Goal: Task Accomplishment & Management: Use online tool/utility

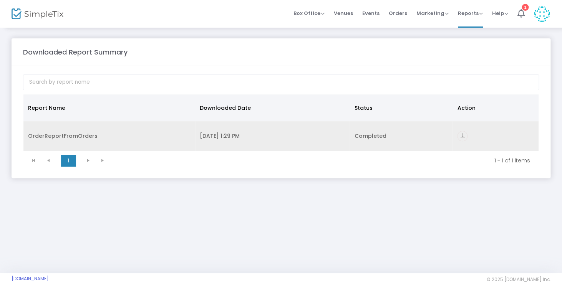
click at [464, 140] on icon "vertical_align_bottom" at bounding box center [463, 136] width 10 height 10
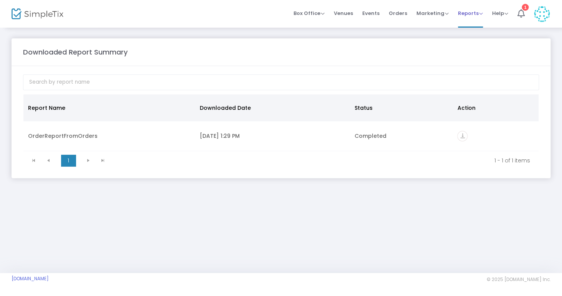
click at [469, 14] on span "Reports" at bounding box center [470, 13] width 25 height 7
click at [479, 23] on li "Analytics" at bounding box center [483, 20] width 50 height 15
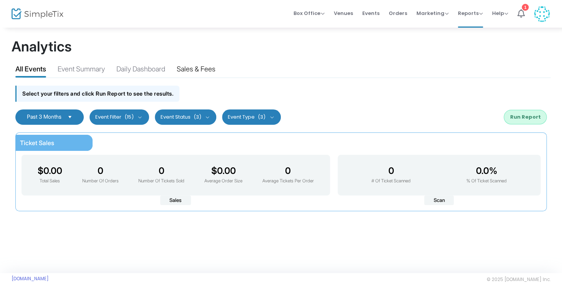
click at [210, 67] on div "Sales & Fees" at bounding box center [196, 70] width 39 height 13
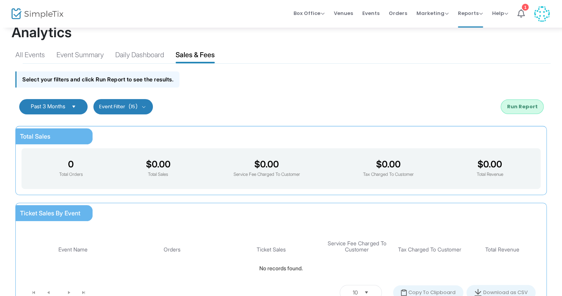
scroll to position [0, 0]
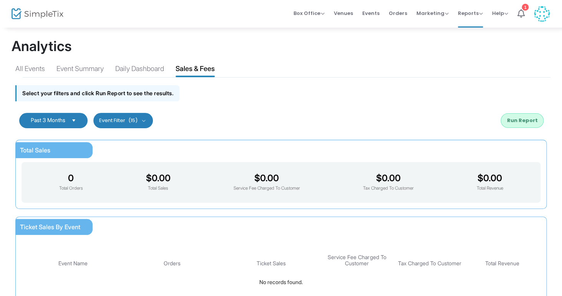
click at [76, 125] on span "Select" at bounding box center [74, 120] width 13 height 13
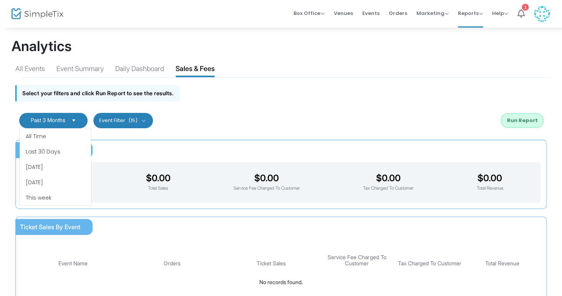
scroll to position [46, 0]
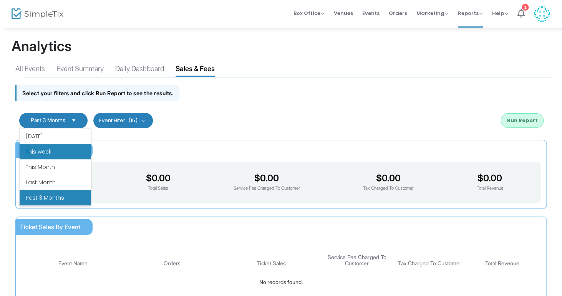
click at [71, 148] on li "This week" at bounding box center [56, 151] width 72 height 15
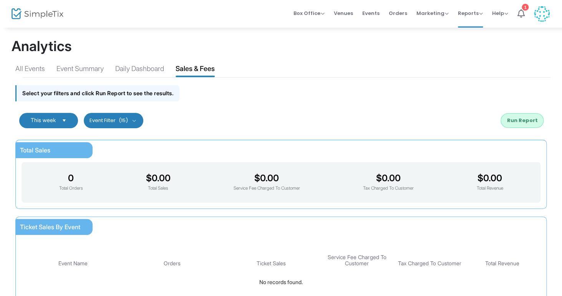
click at [65, 121] on span "Select" at bounding box center [64, 120] width 13 height 13
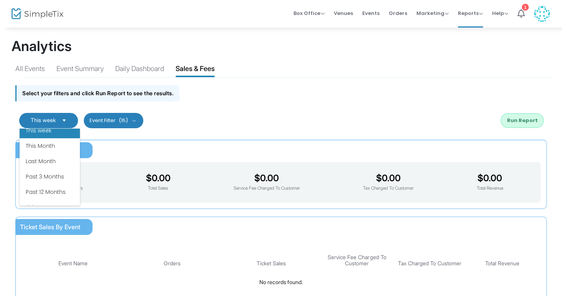
scroll to position [82, 0]
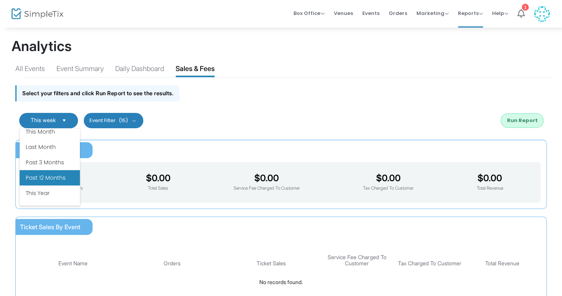
click at [58, 184] on li "Past 12 Months" at bounding box center [50, 177] width 60 height 15
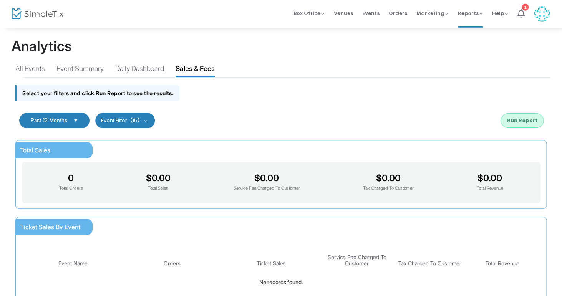
click at [58, 172] on div "0 Total Orders $0.00 Total Sales $0.00 Service Fee Charged To Customer $0.00 Ta…" at bounding box center [281, 182] width 507 height 28
click at [65, 115] on kendo-dropdownlist "Past 12 Months" at bounding box center [54, 120] width 70 height 15
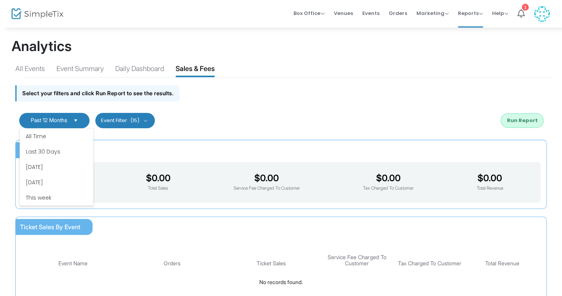
scroll to position [62, 0]
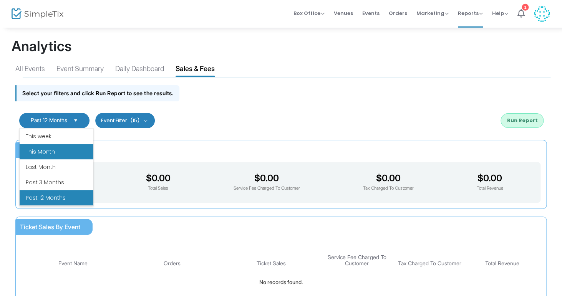
click at [64, 154] on li "This Month" at bounding box center [57, 151] width 74 height 15
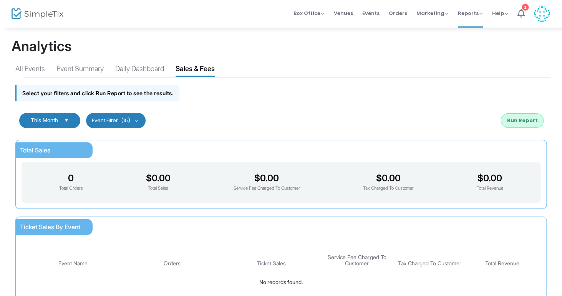
click at [306, 107] on div "This Month Last 30 Days Last 3 Months Last 6 Months Last 12 Months Custom Range…" at bounding box center [281, 120] width 539 height 31
click at [521, 120] on button "Run Report" at bounding box center [522, 120] width 43 height 15
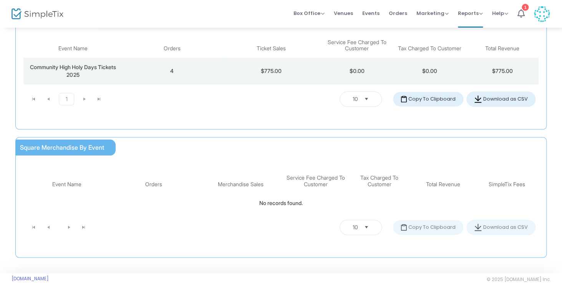
scroll to position [0, 0]
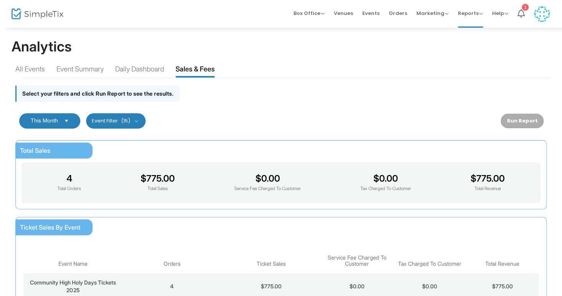
click at [129, 118] on span "(15)" at bounding box center [125, 121] width 9 height 6
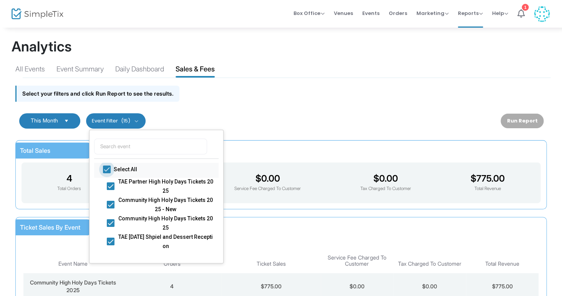
click at [125, 171] on span "Select All" at bounding box center [162, 169] width 96 height 9
click at [107, 173] on input "Select All" at bounding box center [107, 173] width 0 height 0
checkbox input "false"
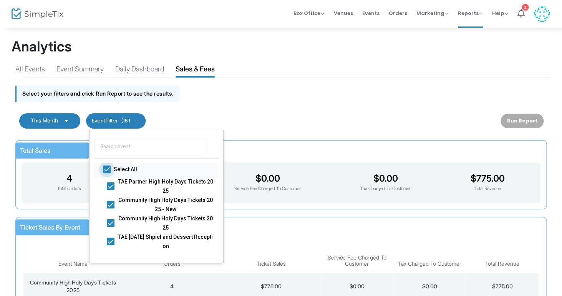
checkbox input "false"
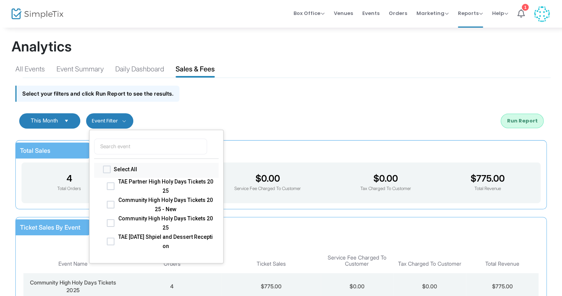
click at [107, 173] on span at bounding box center [107, 170] width 8 height 8
click at [107, 173] on input "Select All" at bounding box center [107, 173] width 0 height 0
checkbox input "true"
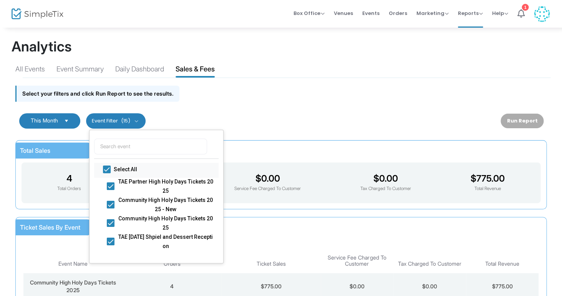
checkbox input "true"
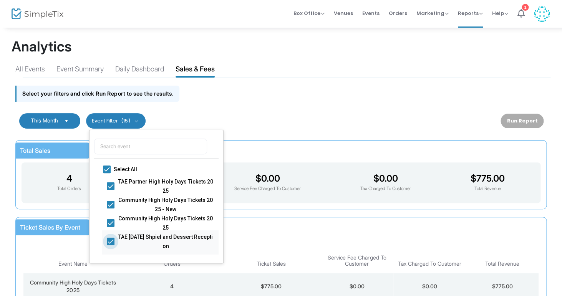
click at [110, 241] on span at bounding box center [111, 242] width 8 height 8
click at [110, 245] on input "TAE [DATE] Shpiel and Dessert Reception" at bounding box center [110, 245] width 0 height 0
checkbox input "false"
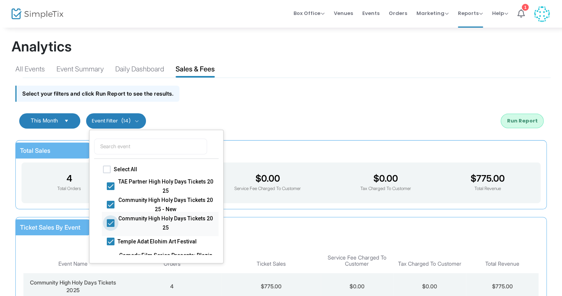
click at [112, 220] on span at bounding box center [111, 223] width 8 height 8
click at [111, 227] on input "Community High Holy Days Tickets 2025" at bounding box center [110, 227] width 0 height 0
checkbox input "false"
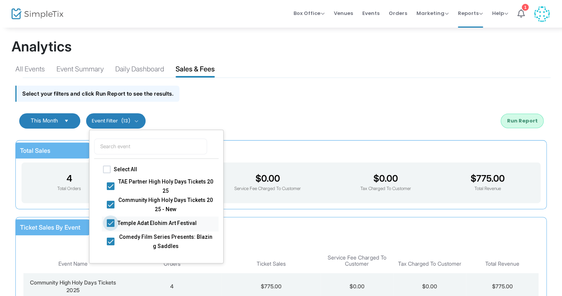
click at [112, 227] on label "Temple Adat Elohim Art Festival" at bounding box center [160, 222] width 107 height 9
click at [111, 227] on input "Temple Adat Elohim Art Festival" at bounding box center [110, 227] width 0 height 0
checkbox input "false"
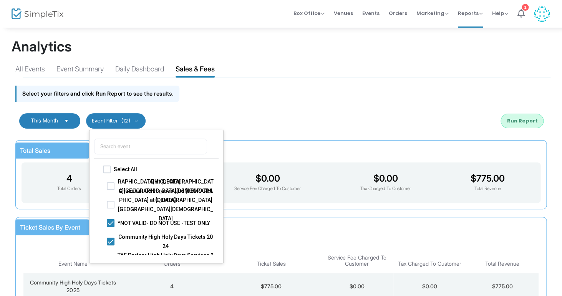
checkbox input "false"
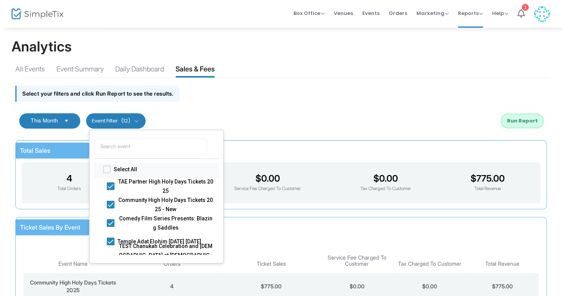
click at [123, 168] on span "Select All" at bounding box center [162, 169] width 96 height 9
click at [107, 173] on input "Select All" at bounding box center [107, 173] width 0 height 0
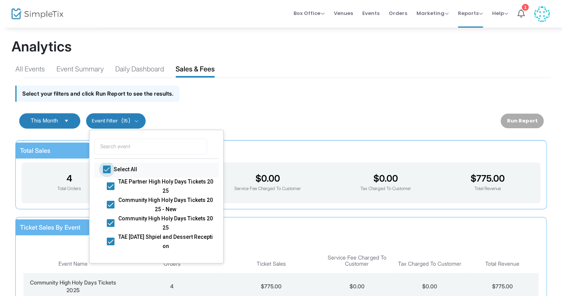
click at [123, 168] on span "Select All" at bounding box center [162, 169] width 96 height 9
click at [107, 173] on input "Select All" at bounding box center [107, 173] width 0 height 0
checkbox input "false"
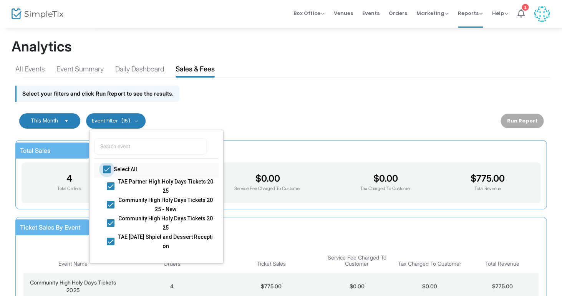
checkbox input "false"
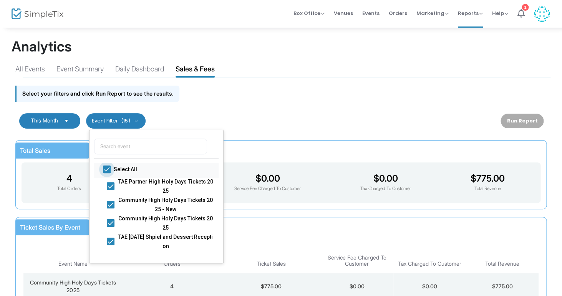
checkbox input "false"
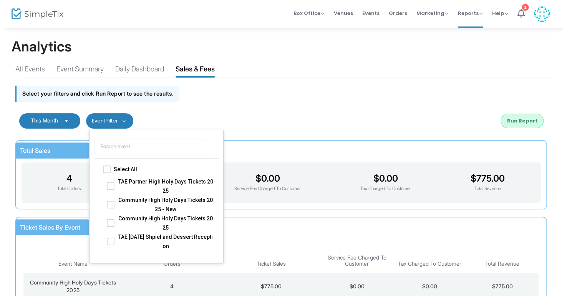
click at [274, 122] on div "This Month Last 30 Days Last 3 Months Last 6 Months Last 12 Months Custom Range…" at bounding box center [281, 121] width 539 height 31
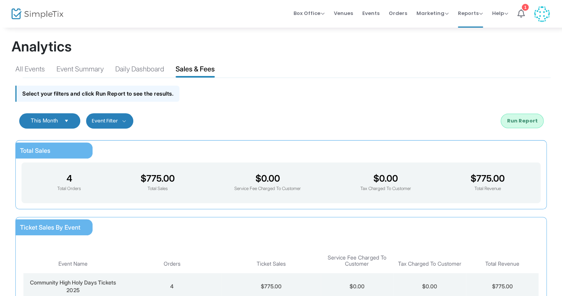
click at [524, 120] on button "Run Report" at bounding box center [522, 121] width 43 height 15
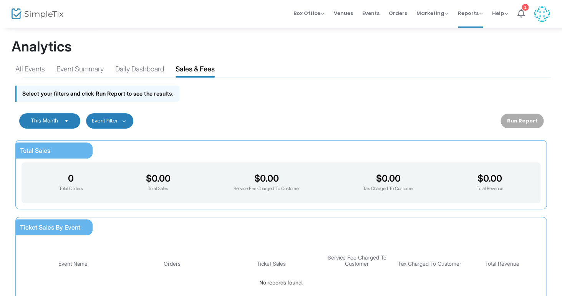
click at [119, 116] on button "Event Filter" at bounding box center [109, 120] width 47 height 15
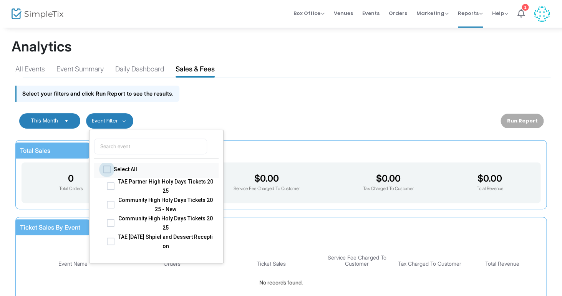
click at [116, 169] on span "Select All" at bounding box center [162, 169] width 96 height 9
click at [107, 173] on input "Select All" at bounding box center [107, 173] width 0 height 0
checkbox input "true"
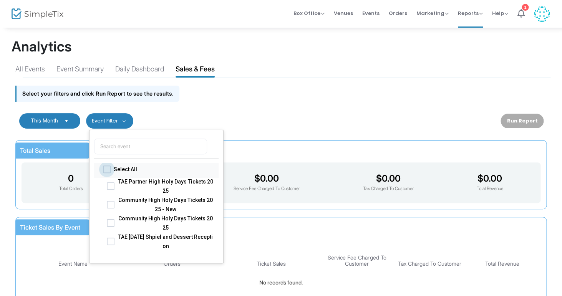
checkbox input "true"
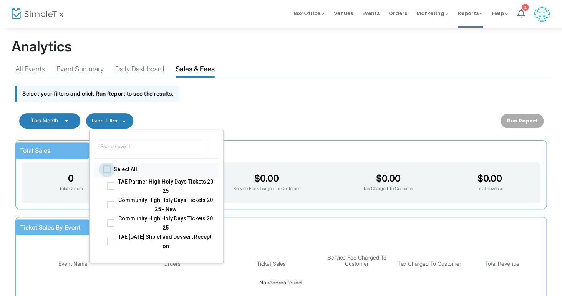
checkbox input "true"
click at [506, 128] on div "Run Report" at bounding box center [522, 121] width 43 height 15
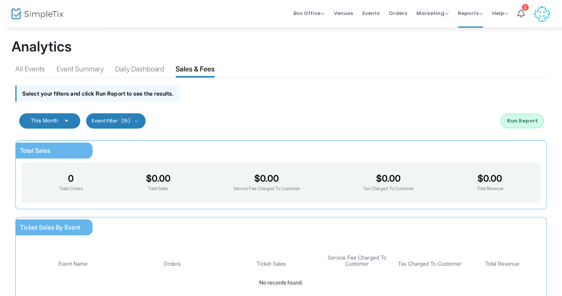
click at [518, 120] on button "Run Report" at bounding box center [522, 121] width 43 height 15
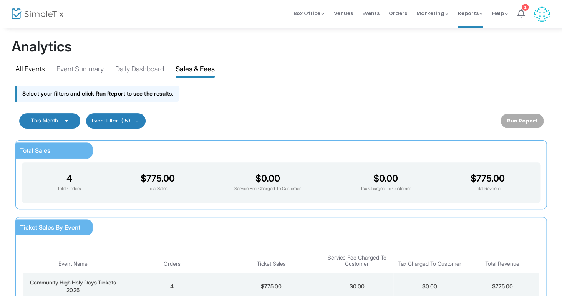
click at [32, 72] on div "All Events" at bounding box center [30, 70] width 30 height 13
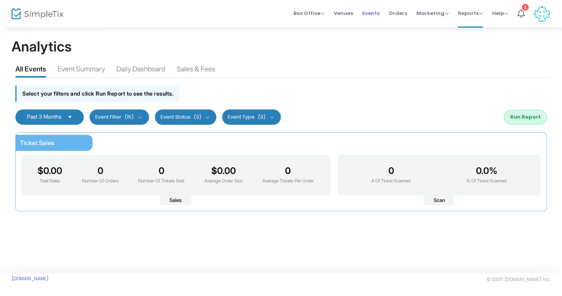
click at [372, 12] on span "Events" at bounding box center [371, 13] width 17 height 20
